Goal: Check status: Check status

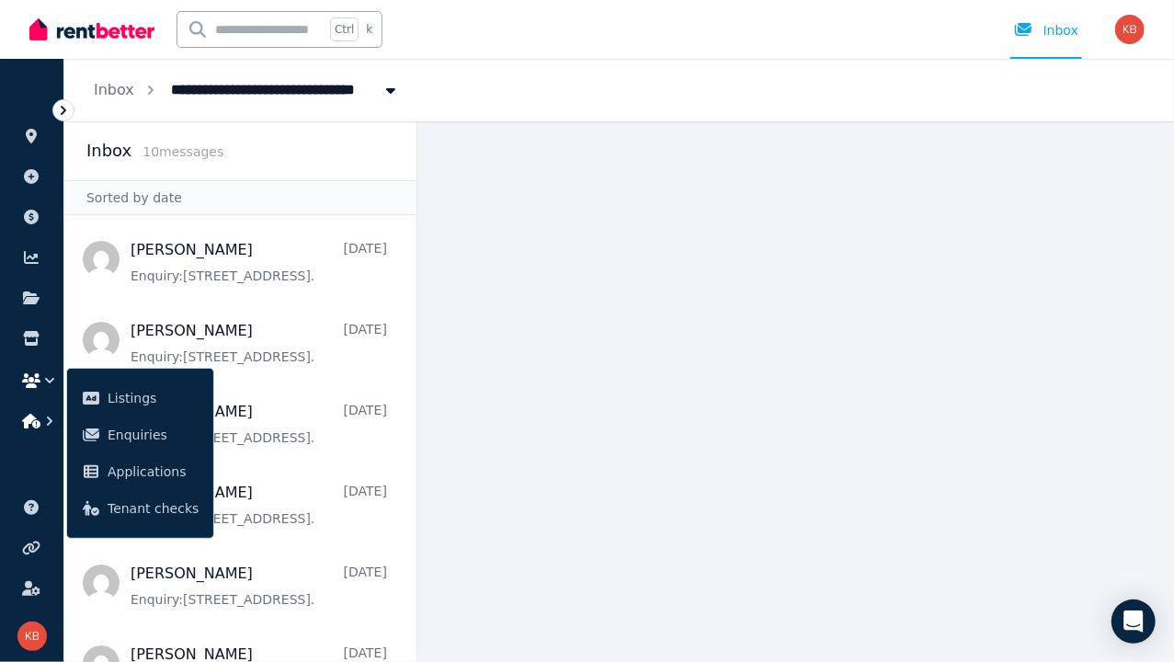
click at [45, 416] on icon "button" at bounding box center [49, 421] width 18 height 18
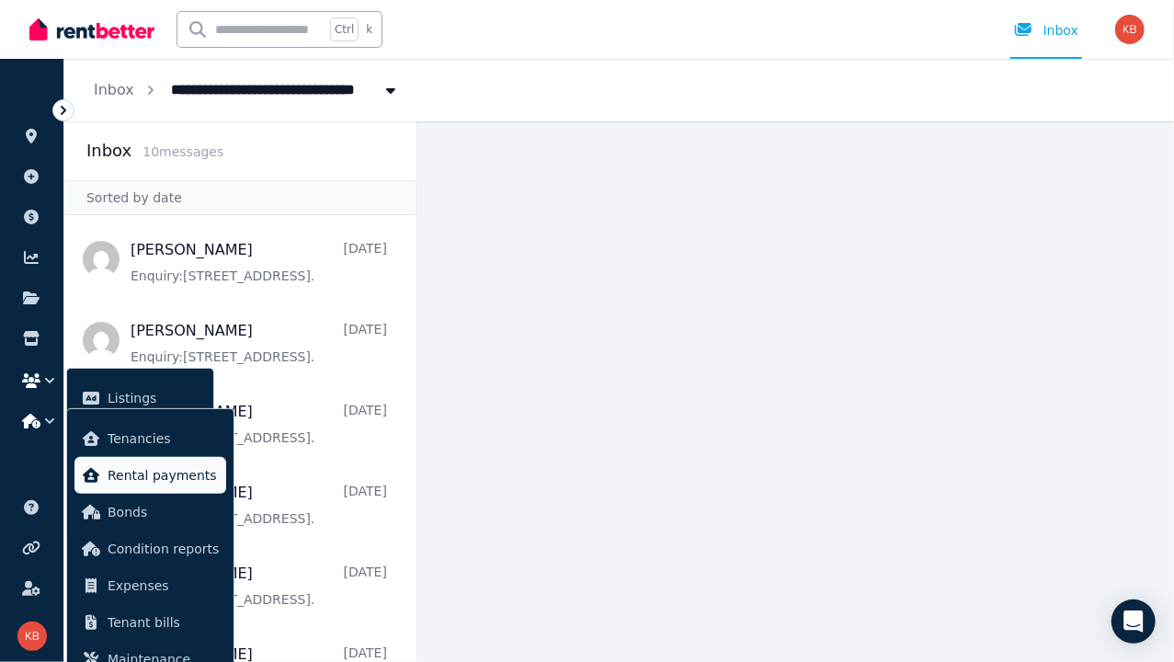
click at [147, 481] on span "Rental payments" at bounding box center [163, 475] width 111 height 22
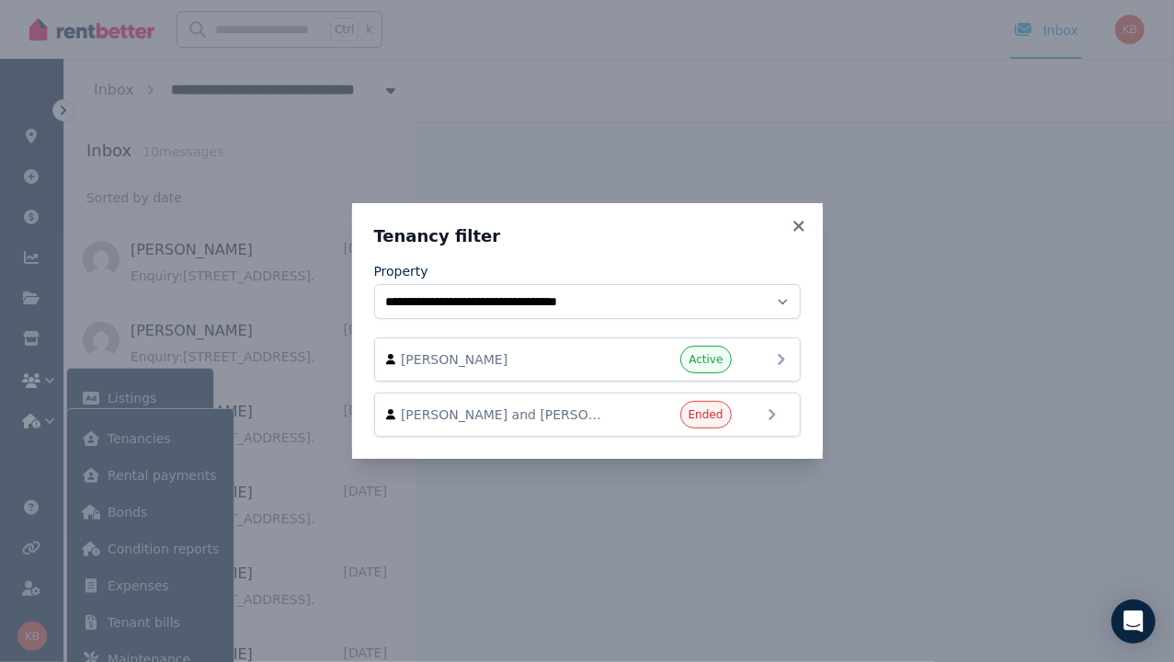
click at [778, 357] on icon at bounding box center [781, 359] width 22 height 22
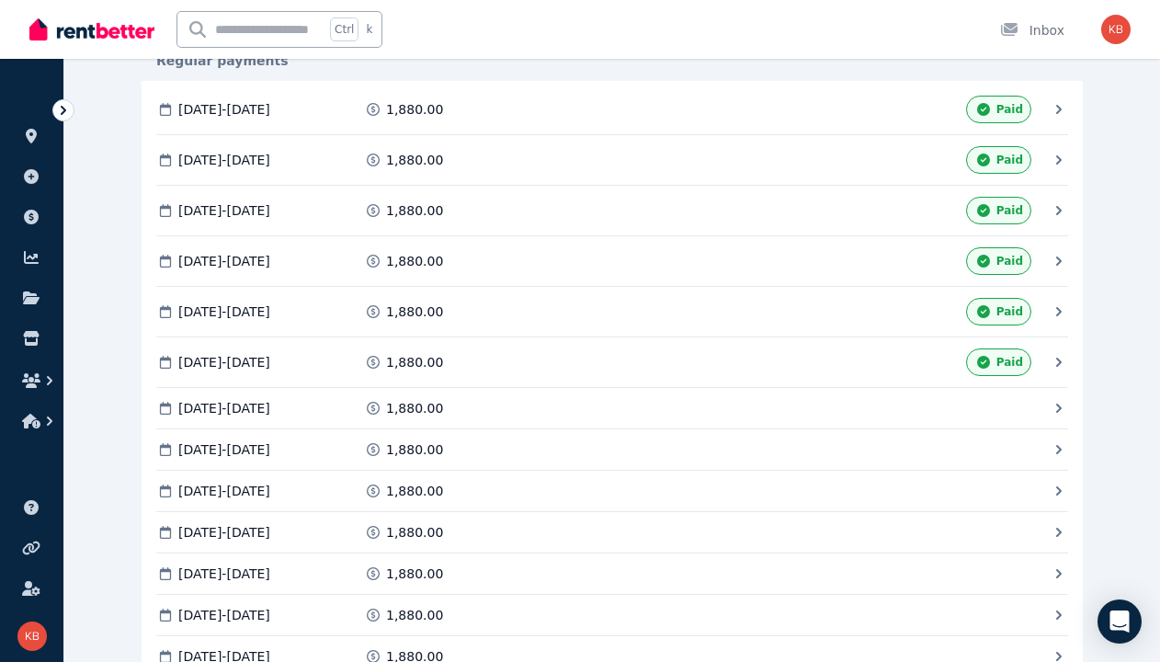
scroll to position [552, 0]
